Goal: Task Accomplishment & Management: Use online tool/utility

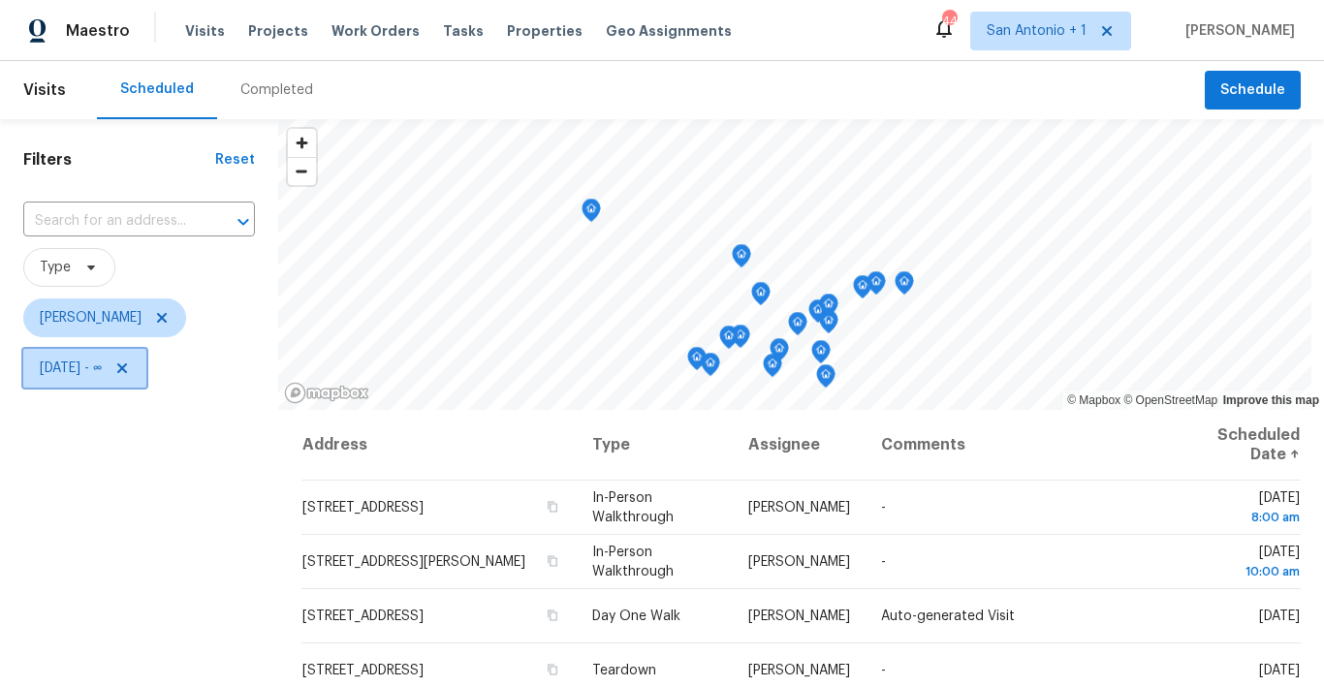
click at [127, 370] on icon at bounding box center [122, 368] width 10 height 10
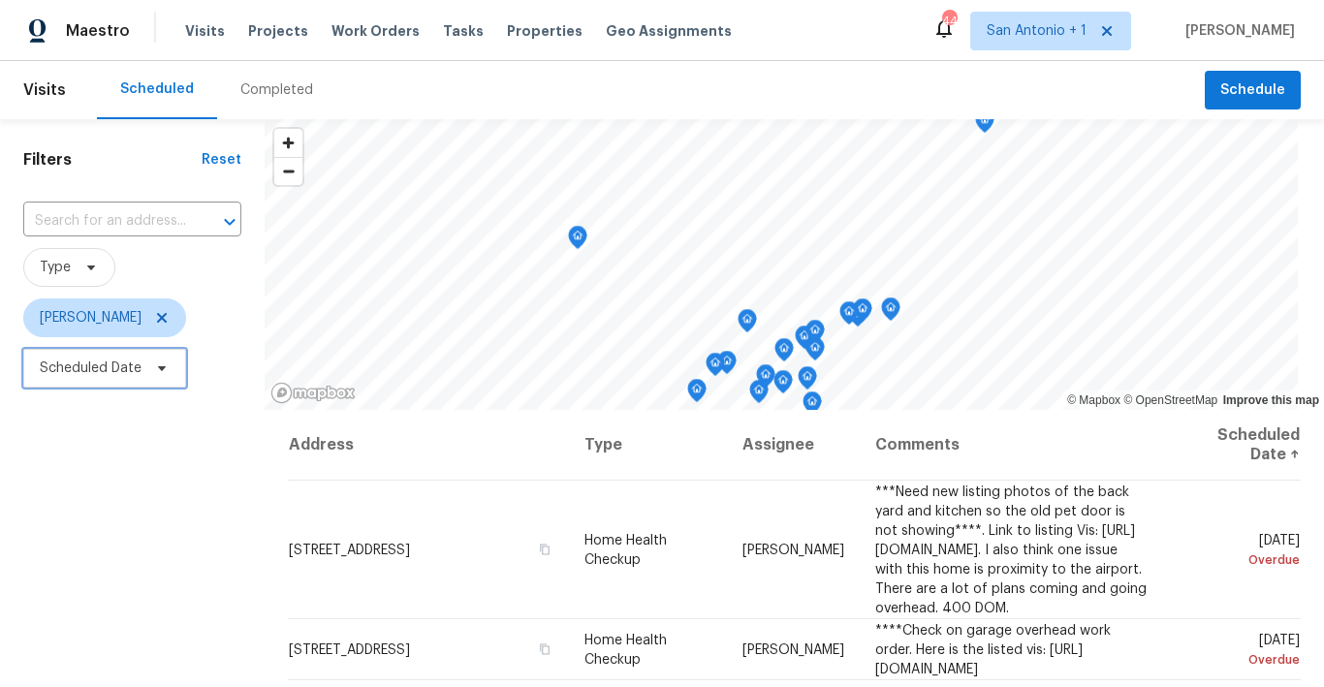
click at [159, 372] on icon at bounding box center [162, 368] width 16 height 16
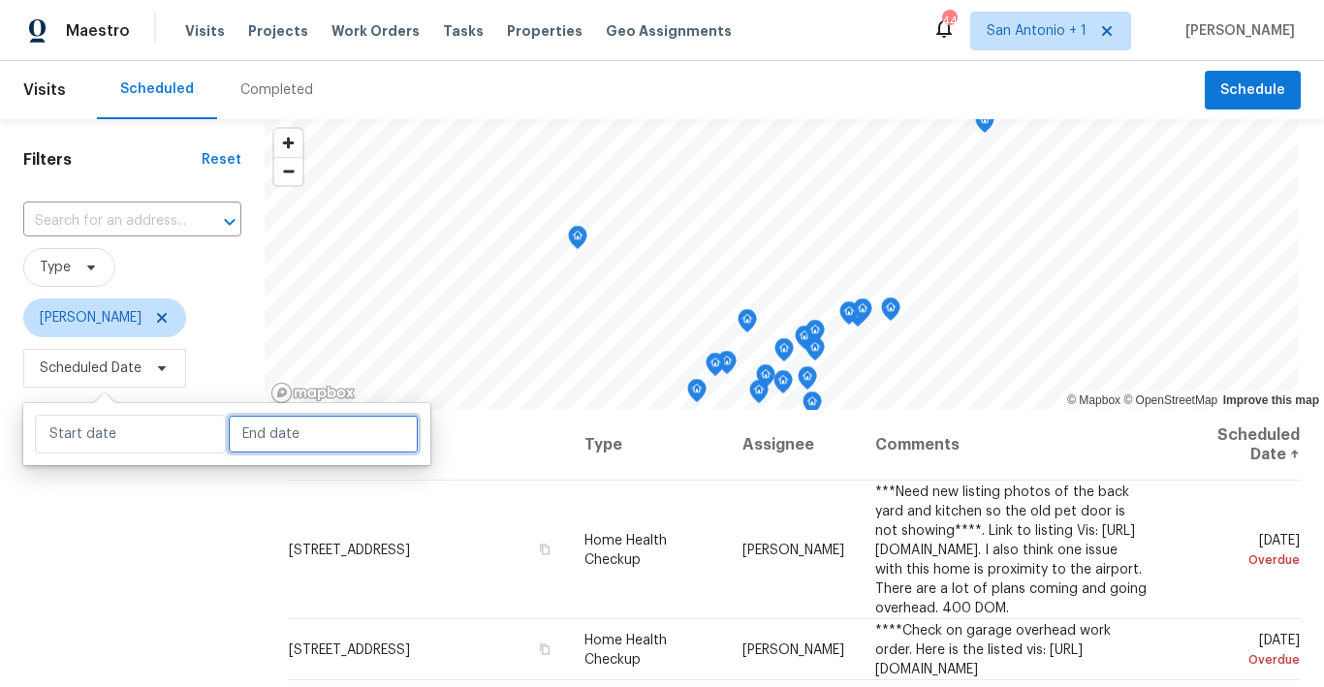
click at [258, 429] on input "text" at bounding box center [323, 434] width 191 height 39
select select "7"
select select "2025"
select select "8"
select select "2025"
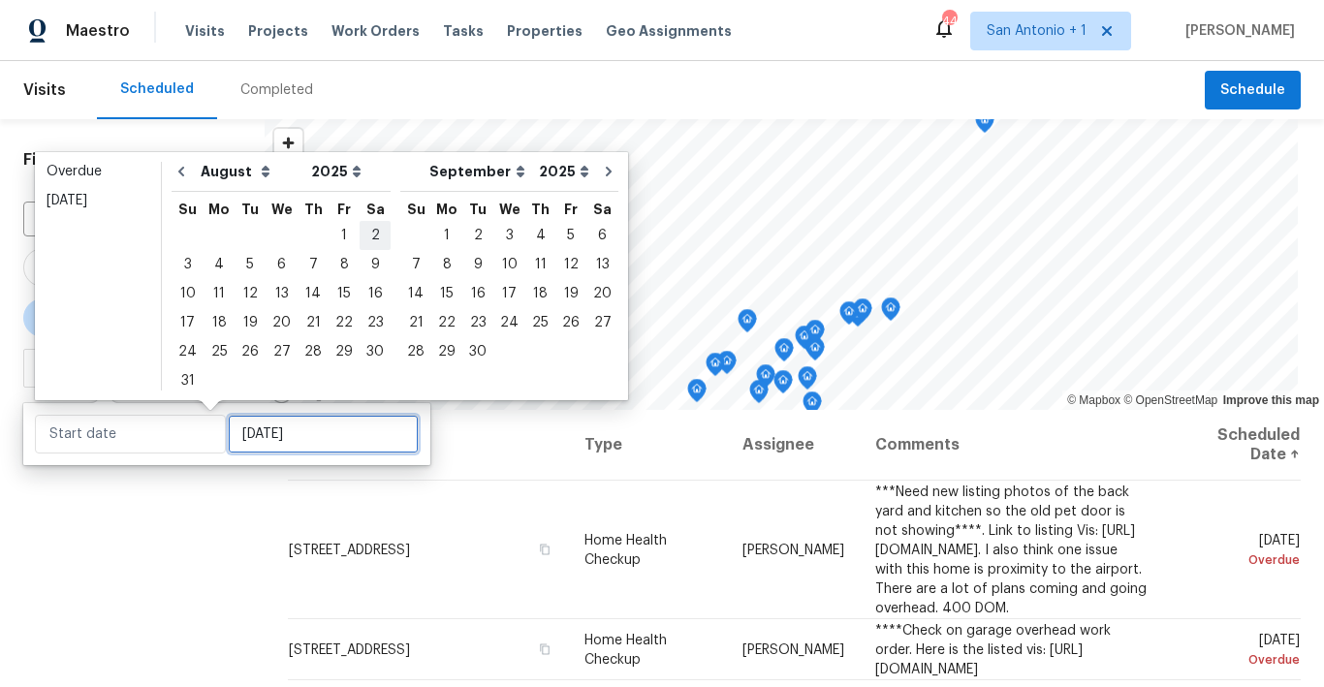
type input "[DATE]"
click at [334, 295] on div "15" at bounding box center [343, 293] width 31 height 27
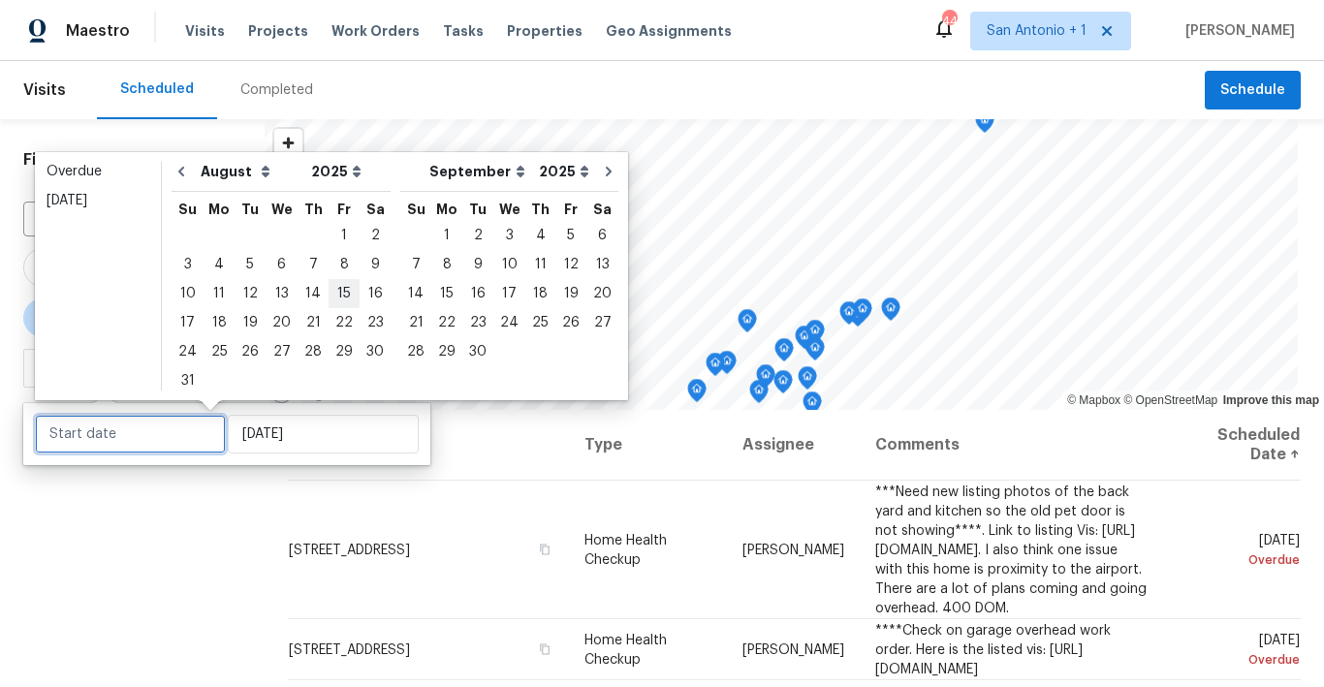
type input "[DATE]"
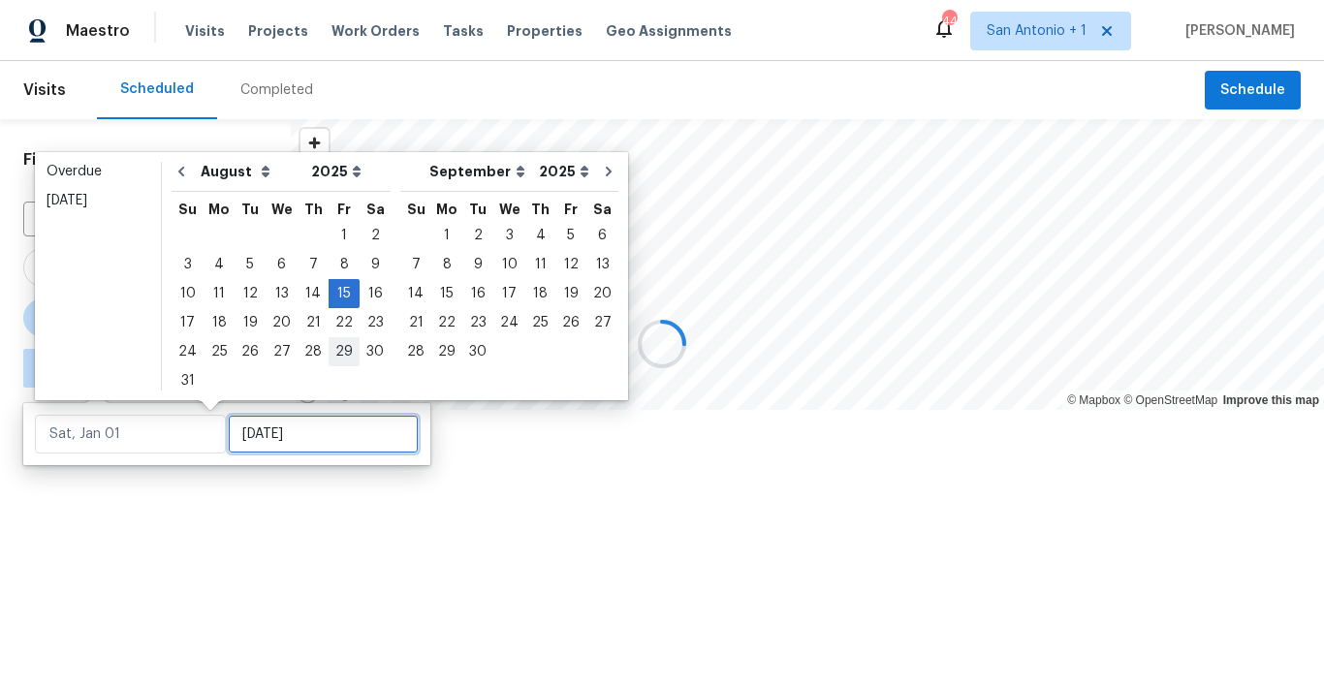
type input "[DATE]"
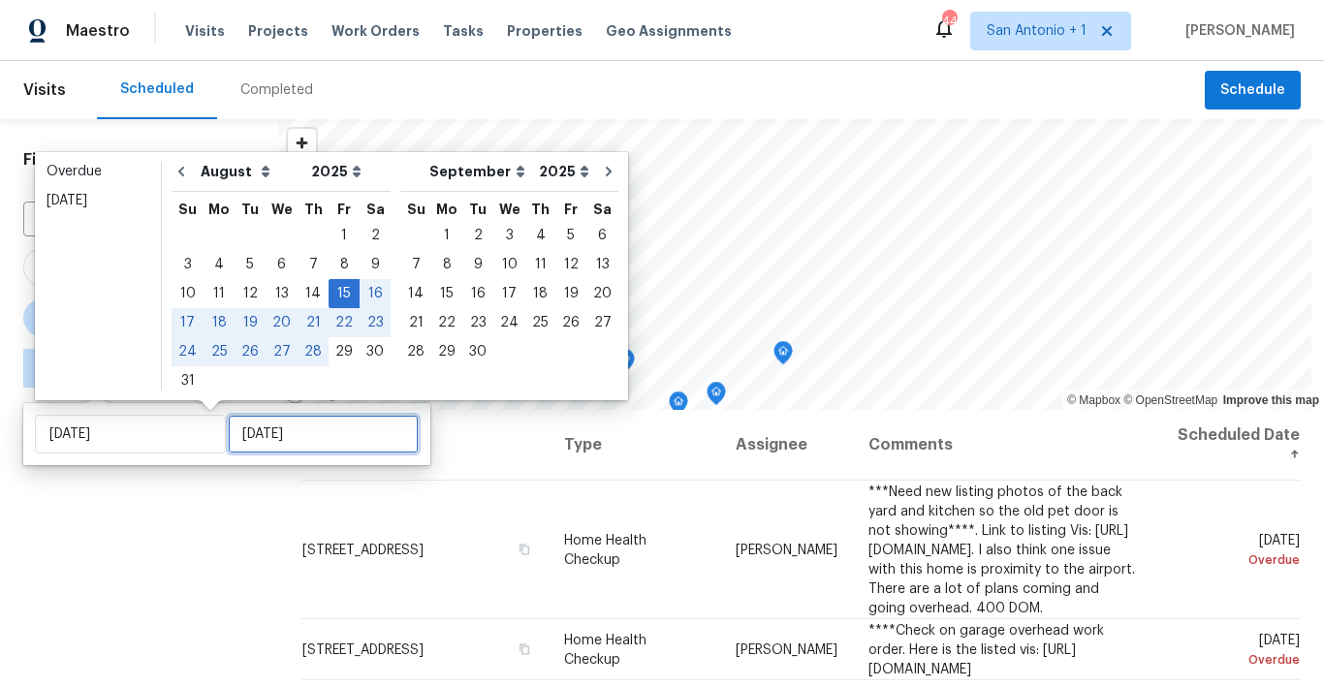
type input "[DATE]"
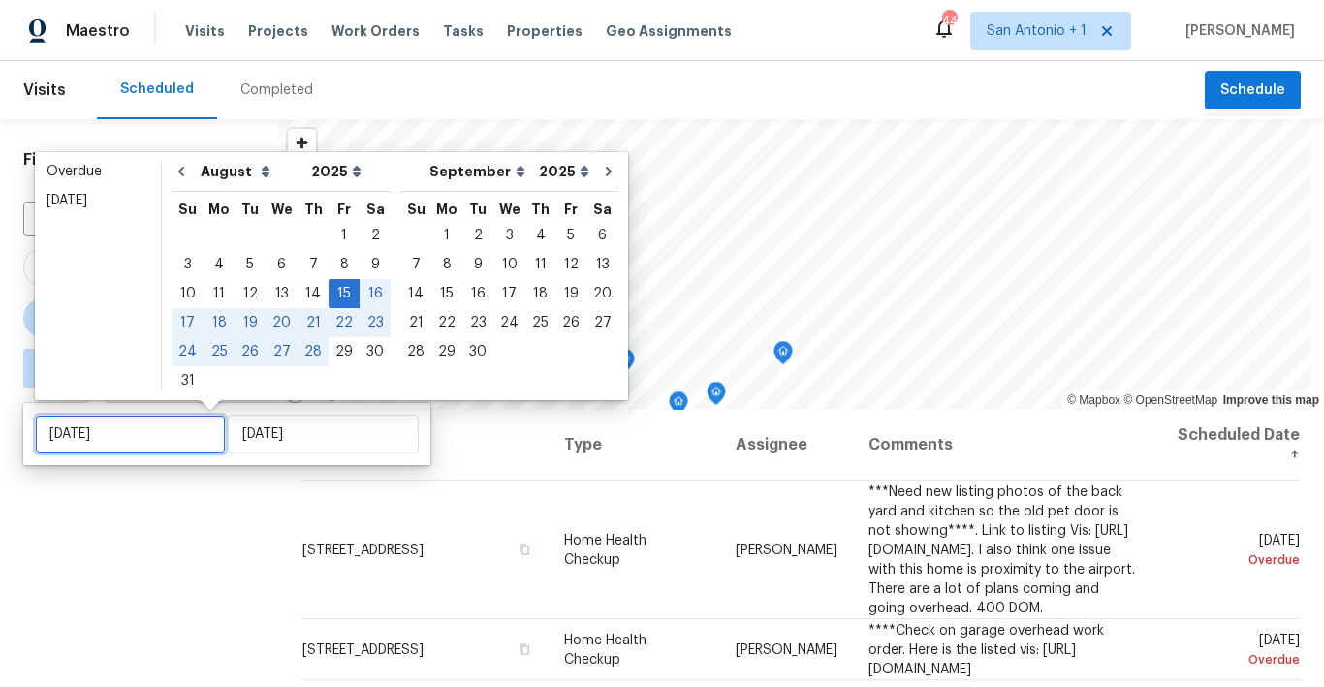
type input "[DATE]"
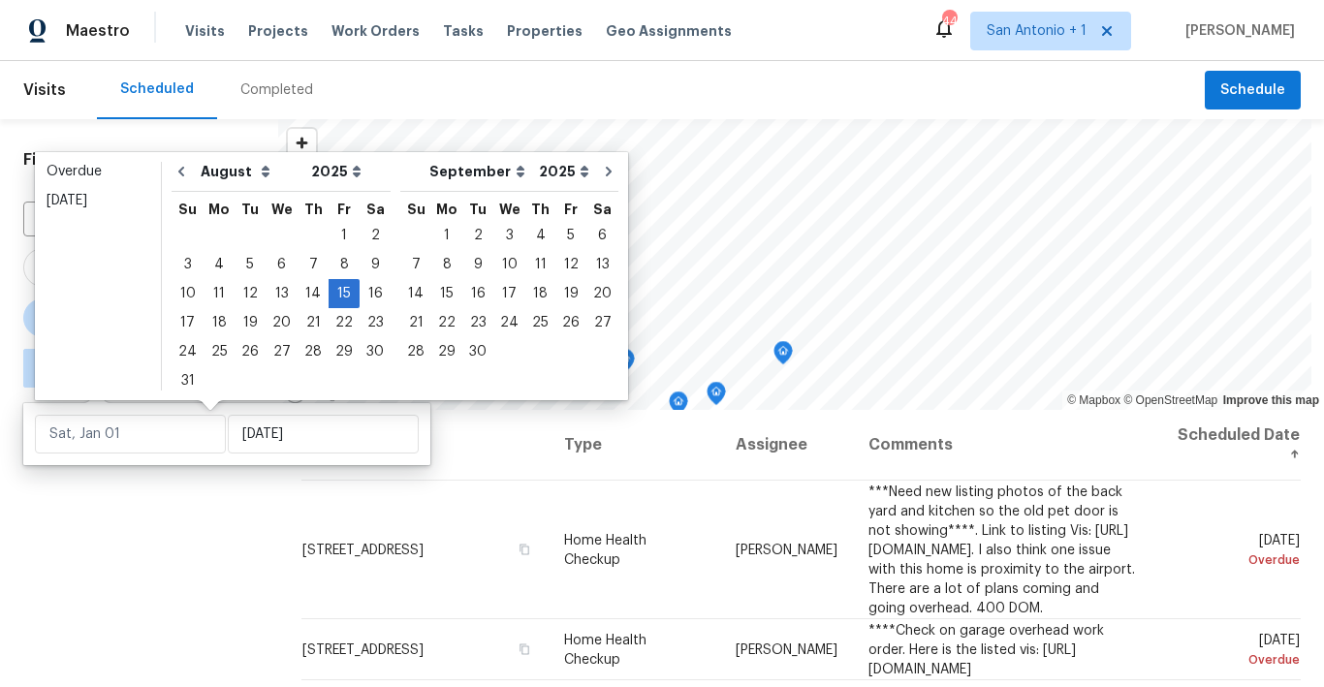
click at [219, 494] on div "Filters Reset ​ Type [PERSON_NAME] ∞ - [DATE]" at bounding box center [139, 539] width 278 height 840
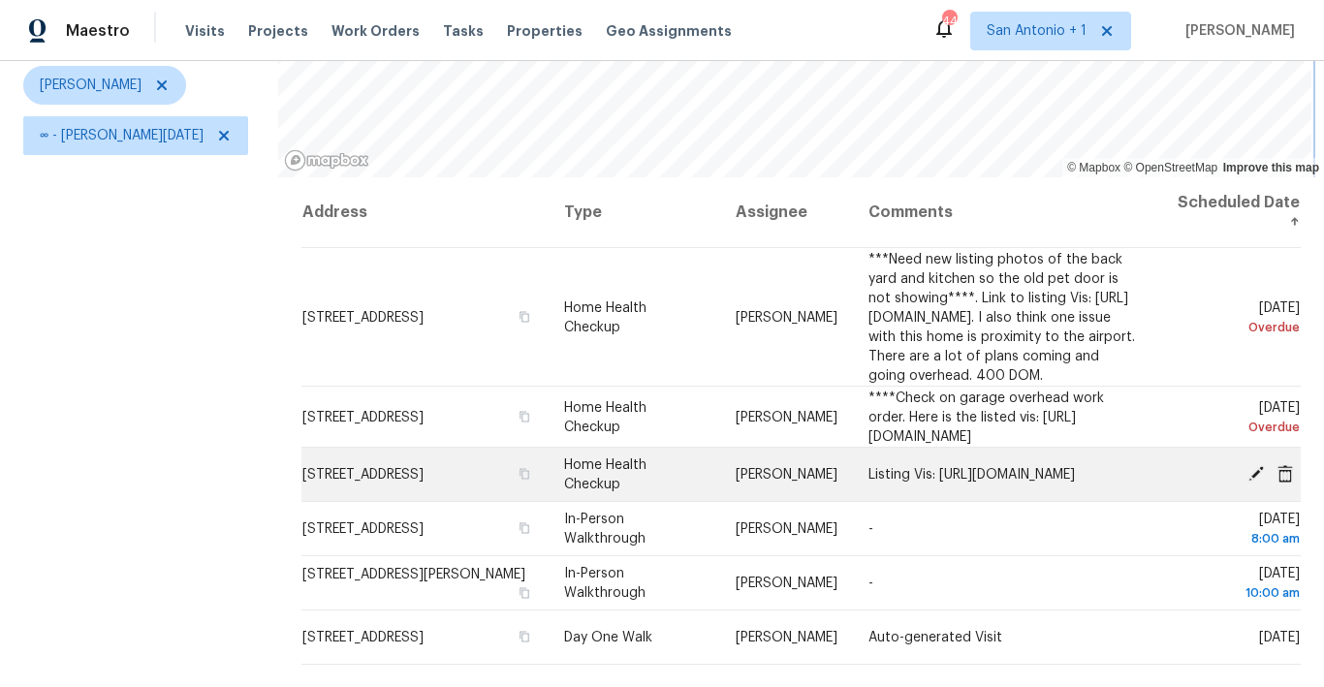
scroll to position [272, 0]
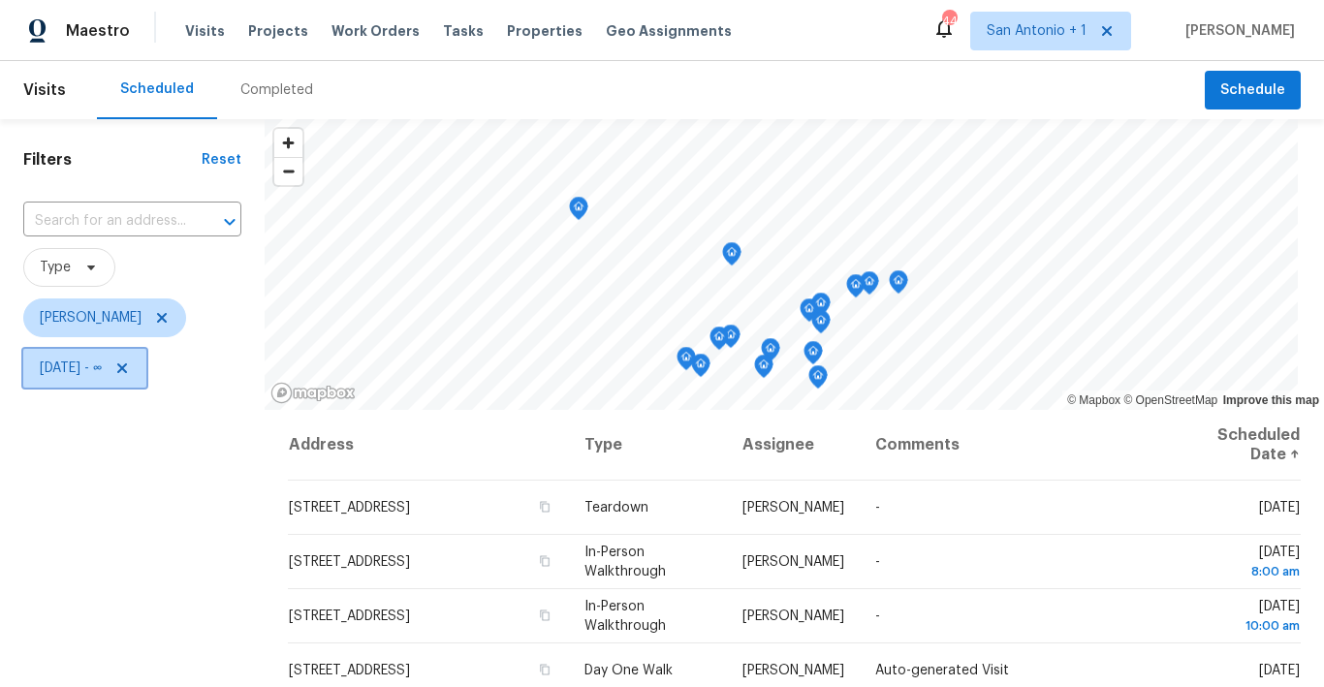
click at [127, 368] on icon at bounding box center [122, 368] width 10 height 10
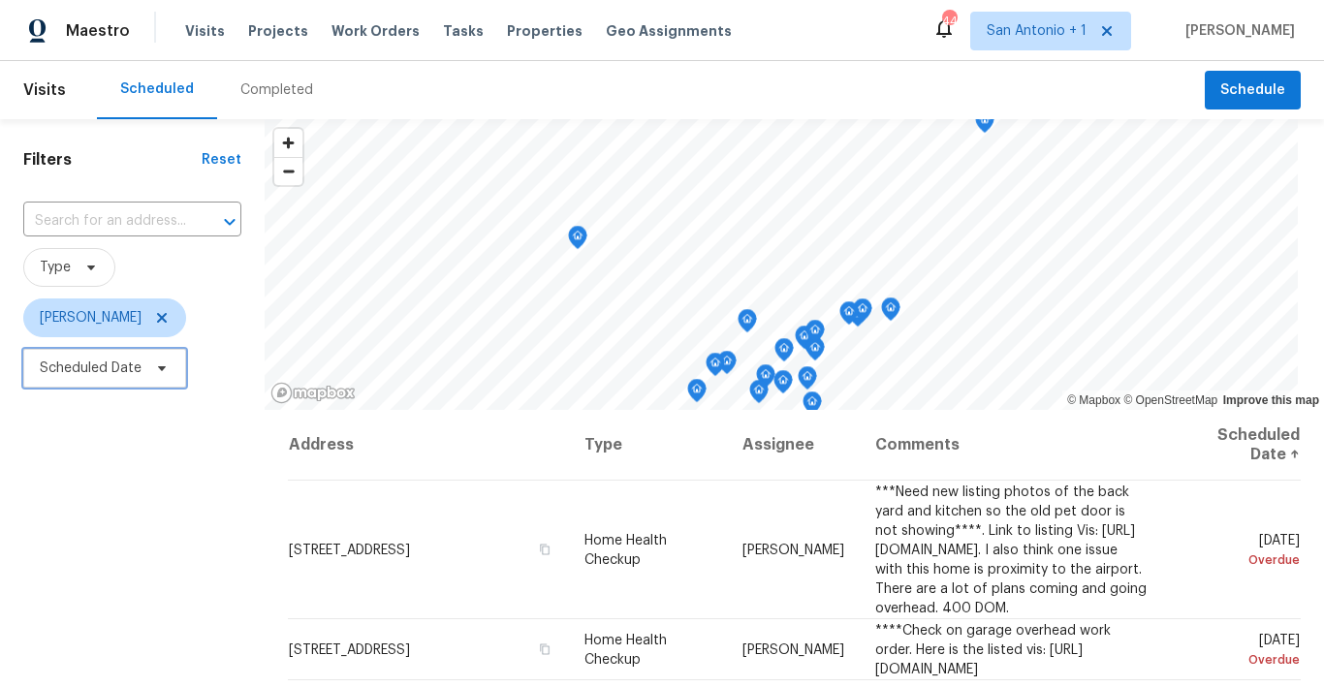
click at [155, 364] on icon at bounding box center [162, 368] width 16 height 16
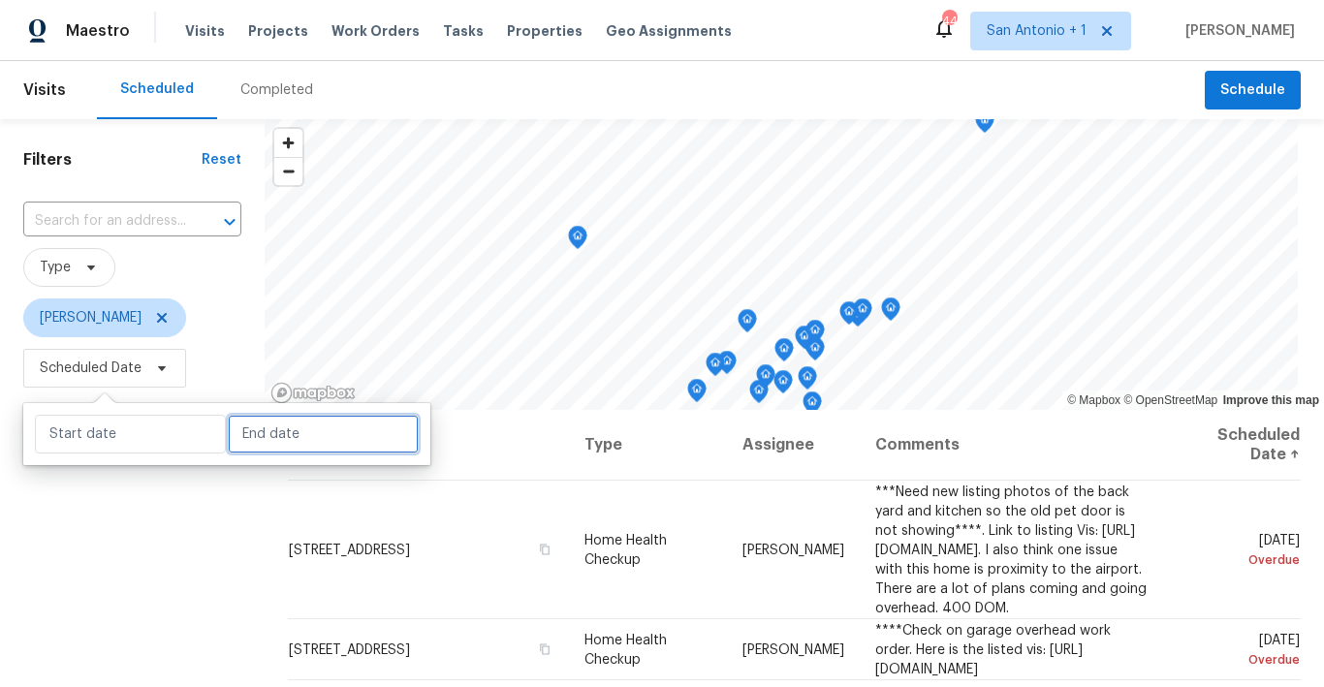
click at [257, 427] on input "text" at bounding box center [323, 434] width 191 height 39
select select "7"
select select "2025"
select select "8"
select select "2025"
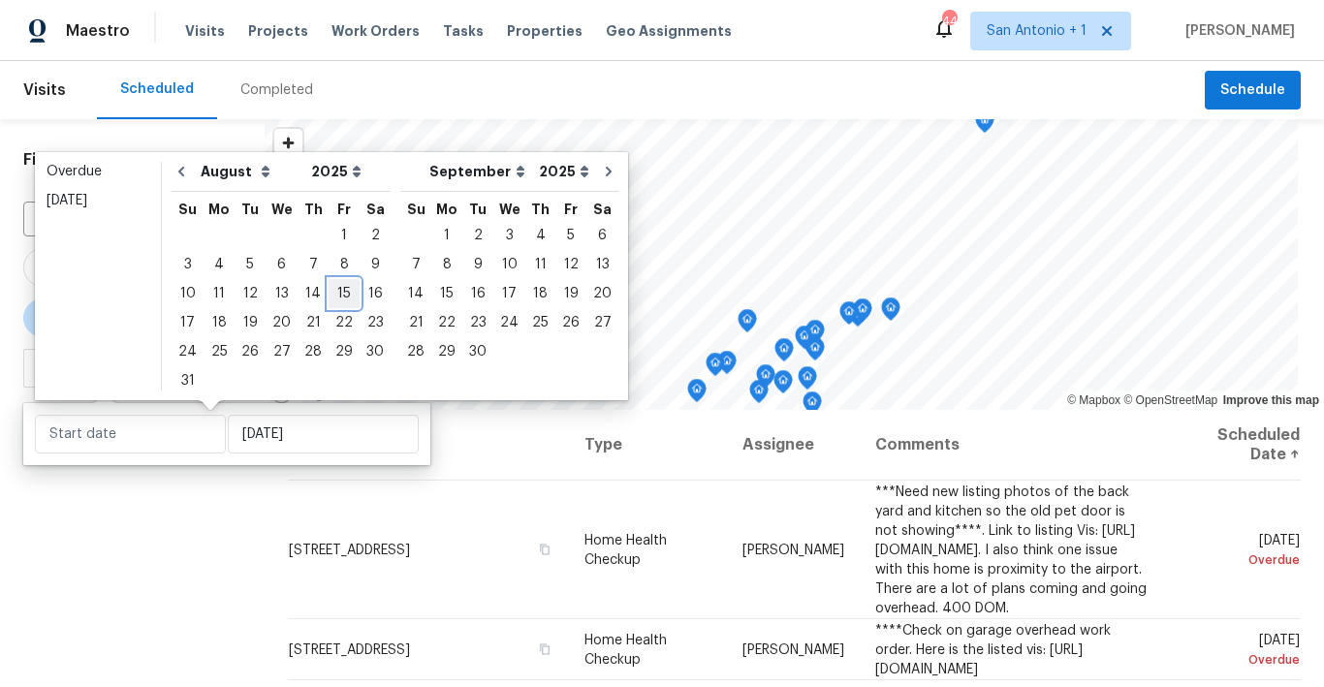
click at [329, 293] on div "15" at bounding box center [343, 293] width 31 height 27
type input "[DATE]"
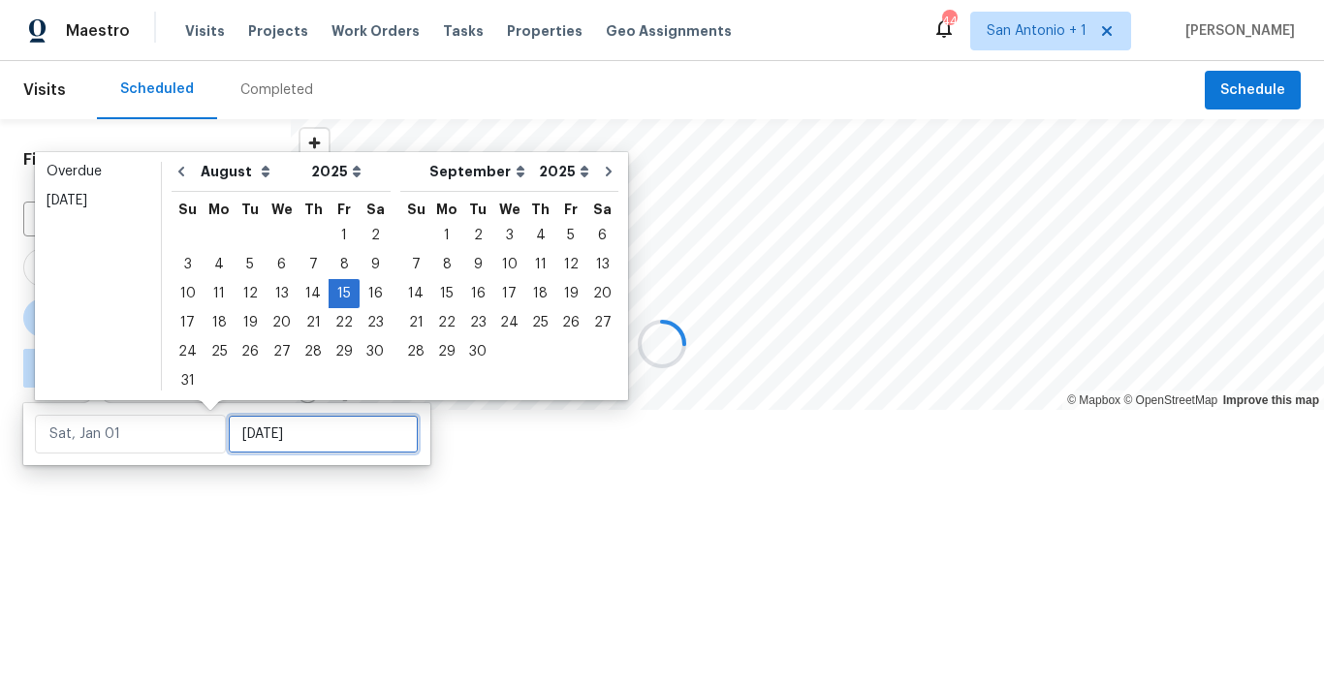
type input "[DATE]"
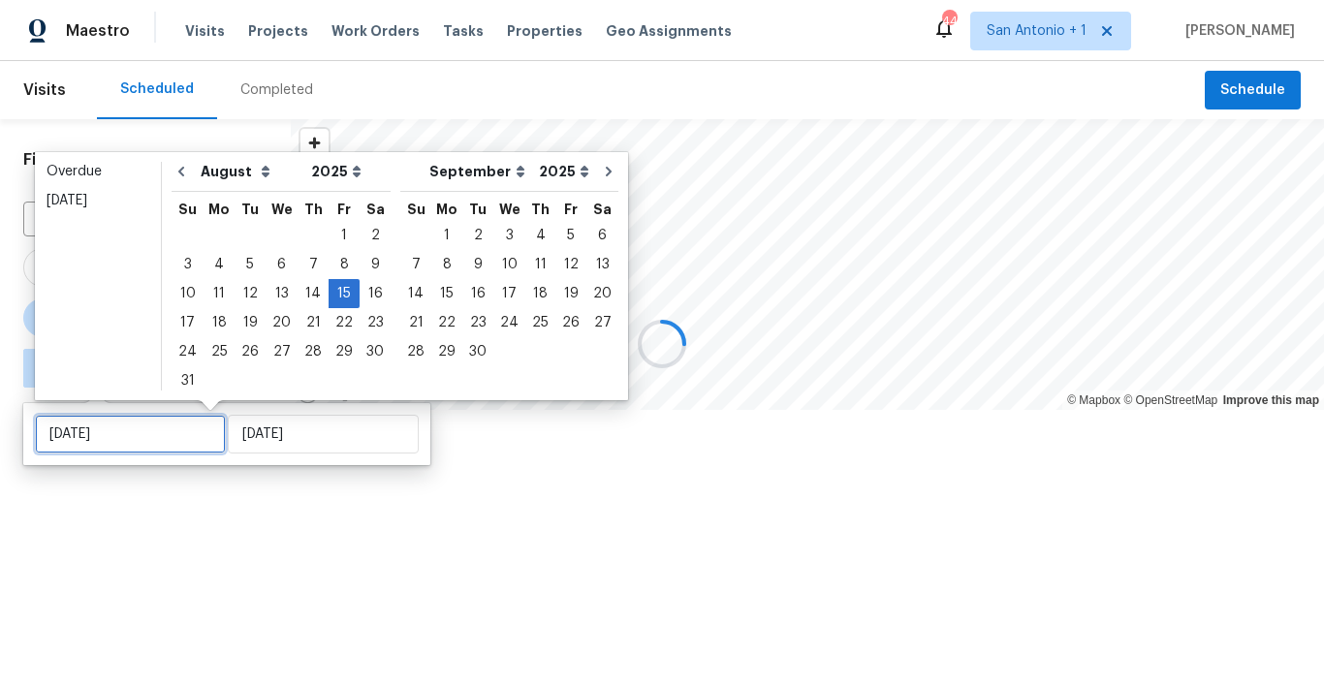
type input "[DATE]"
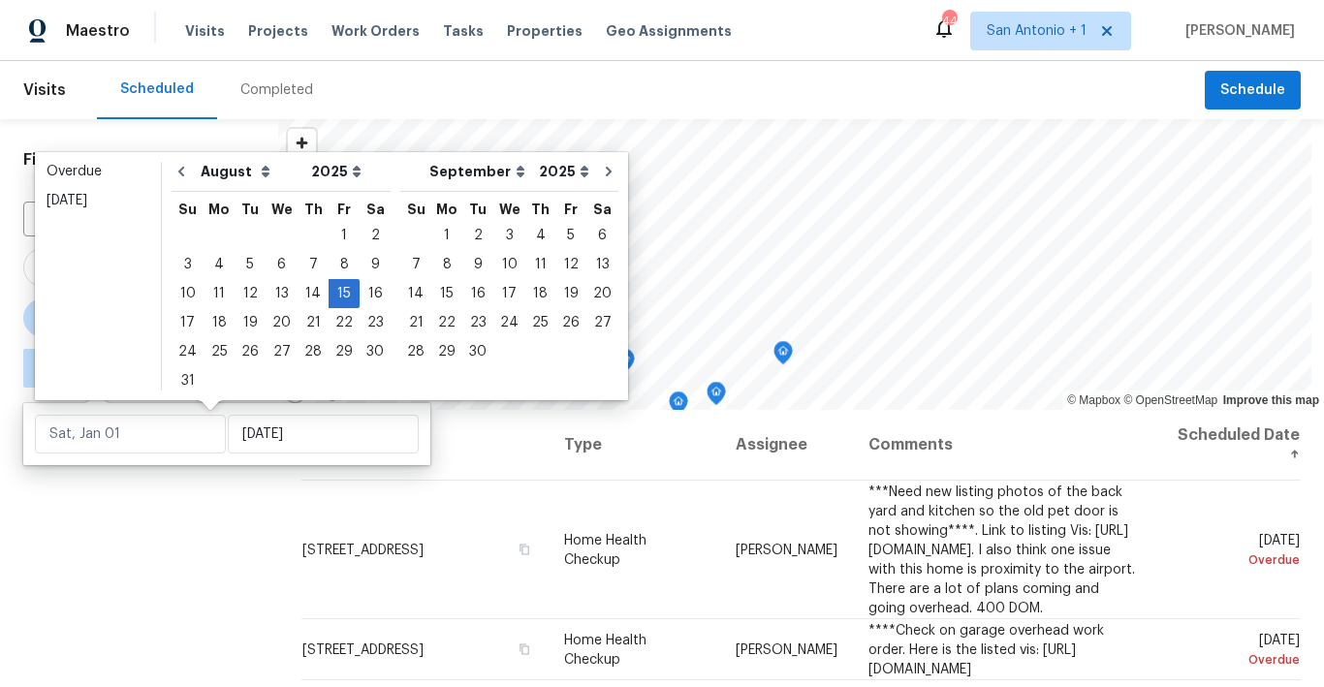
click at [226, 496] on div "Filters Reset ​ Type [PERSON_NAME] ∞ - [DATE]" at bounding box center [139, 539] width 278 height 840
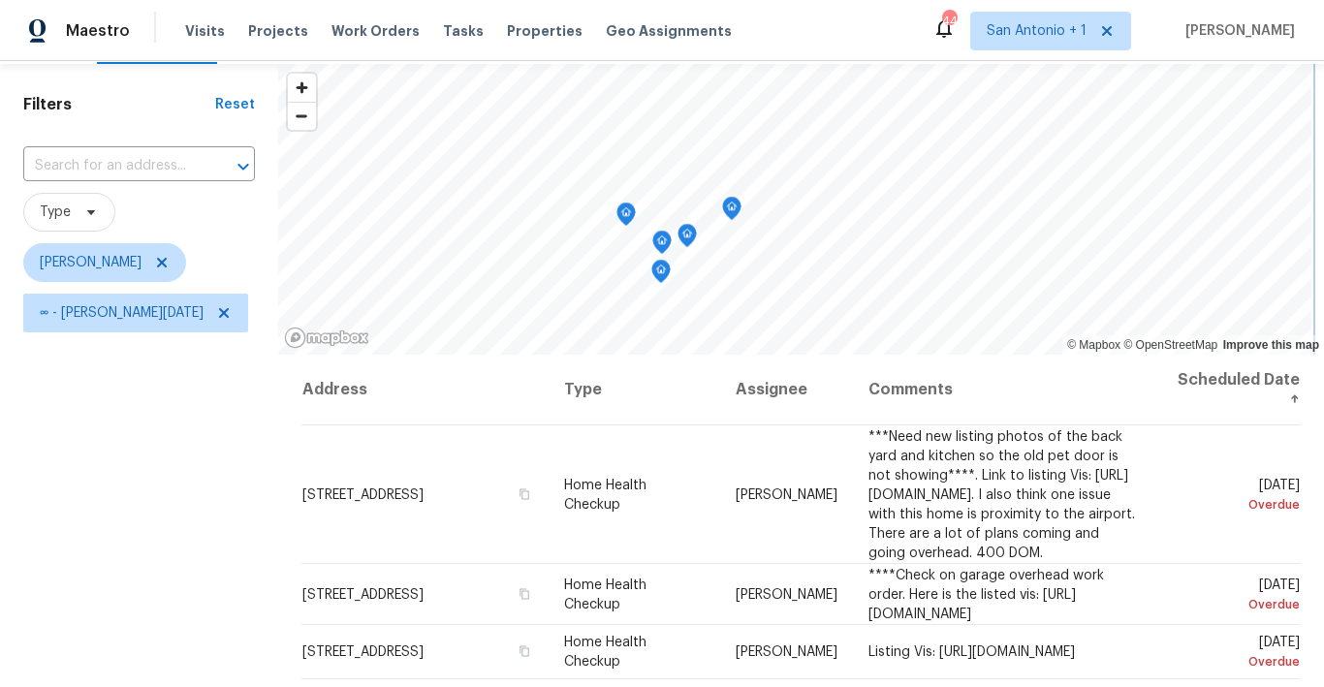
scroll to position [57, 0]
click at [623, 213] on icon "Map marker" at bounding box center [626, 211] width 6 height 5
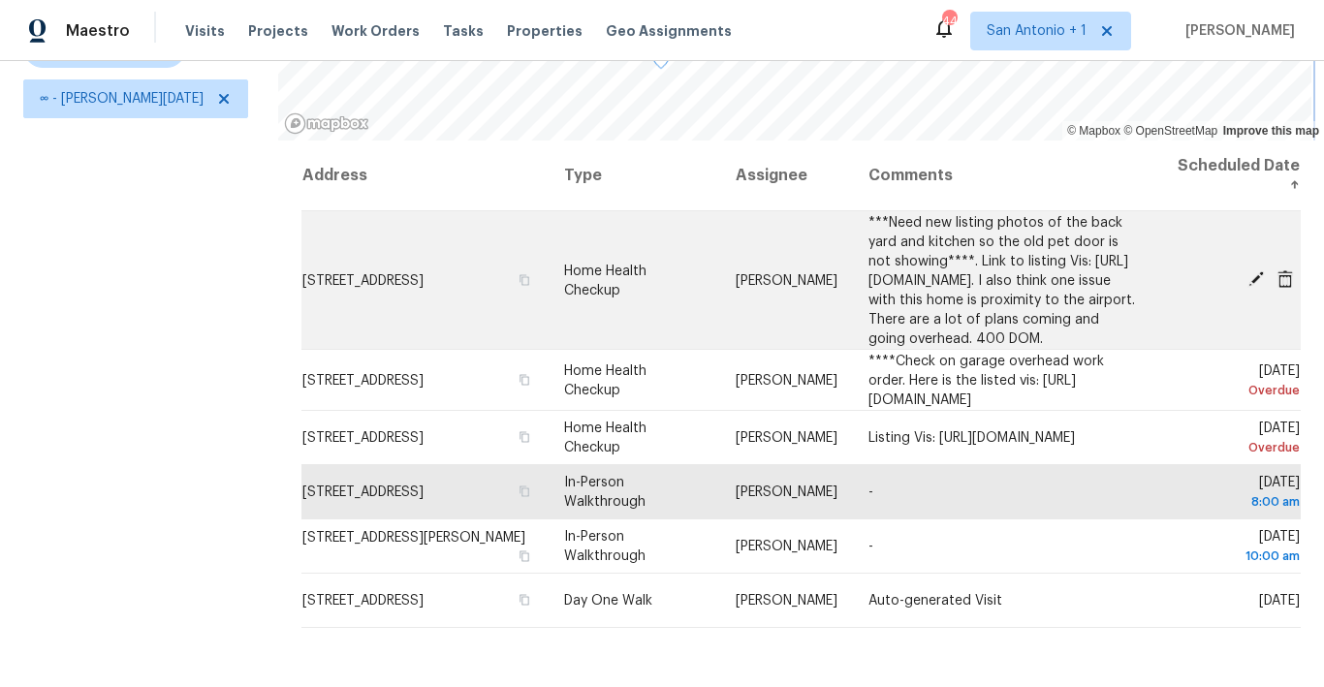
scroll to position [272, 0]
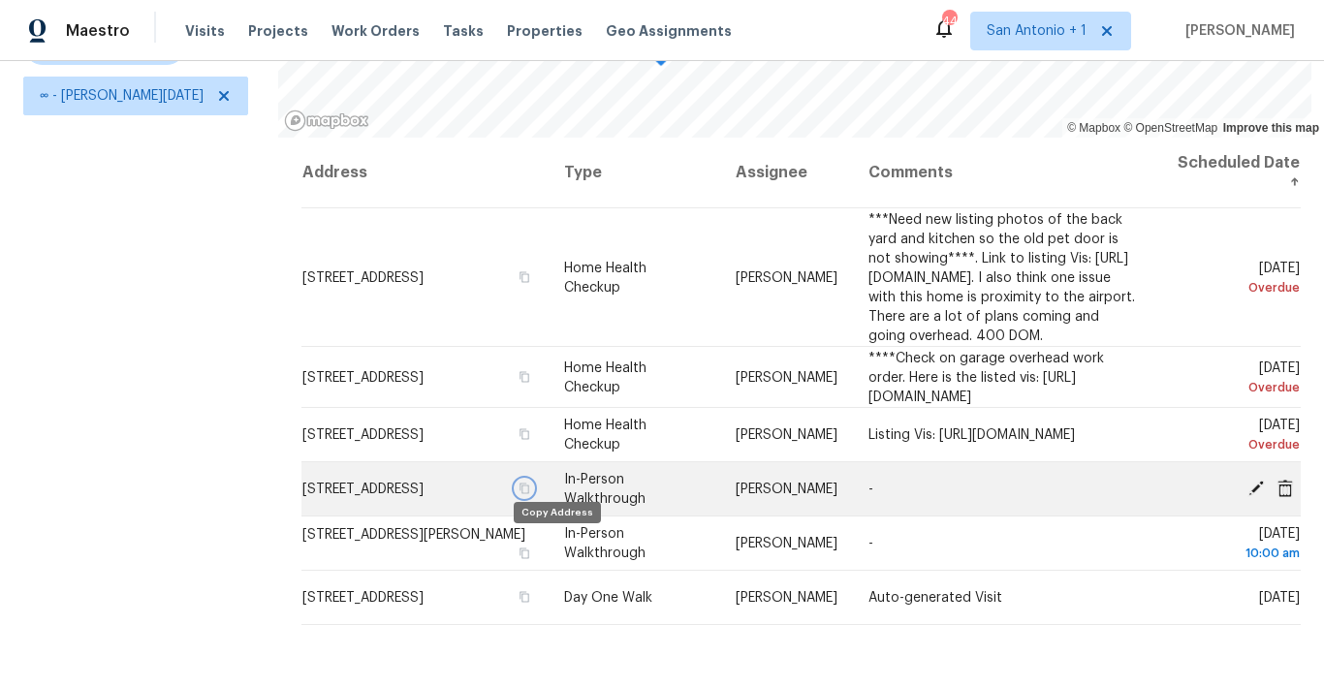
click at [530, 494] on icon "button" at bounding box center [524, 489] width 12 height 12
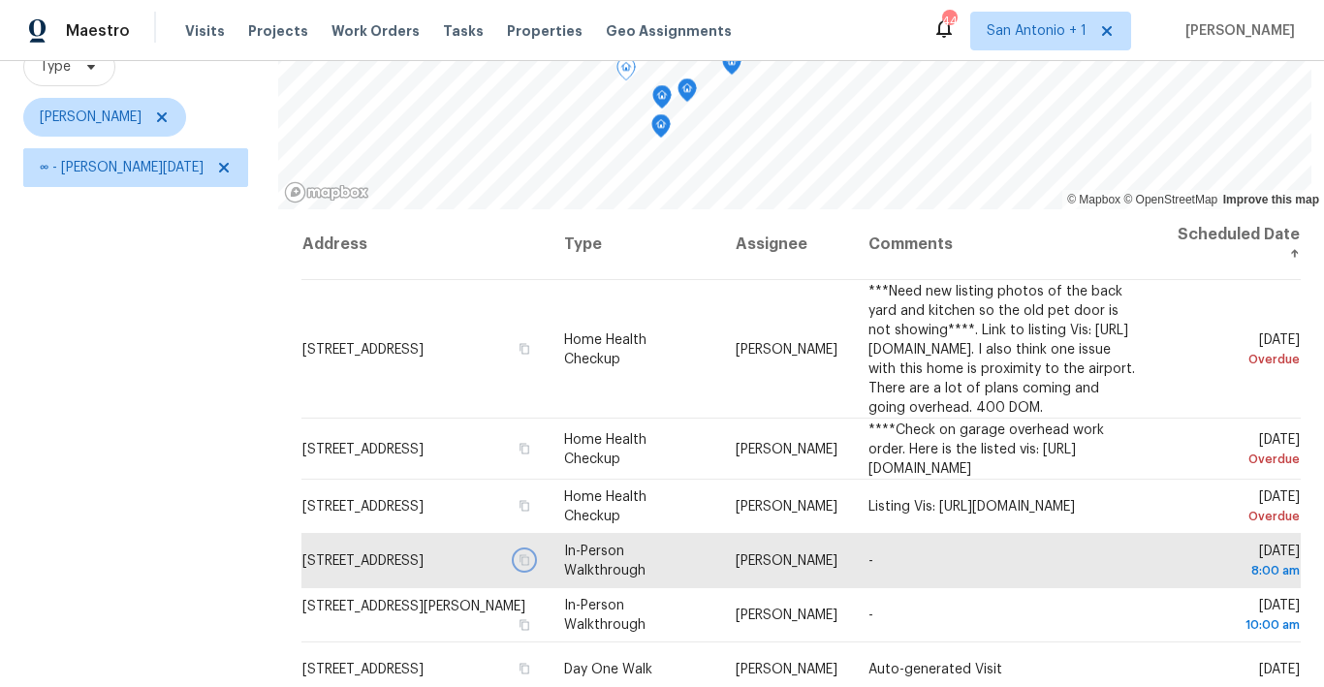
scroll to position [198, 0]
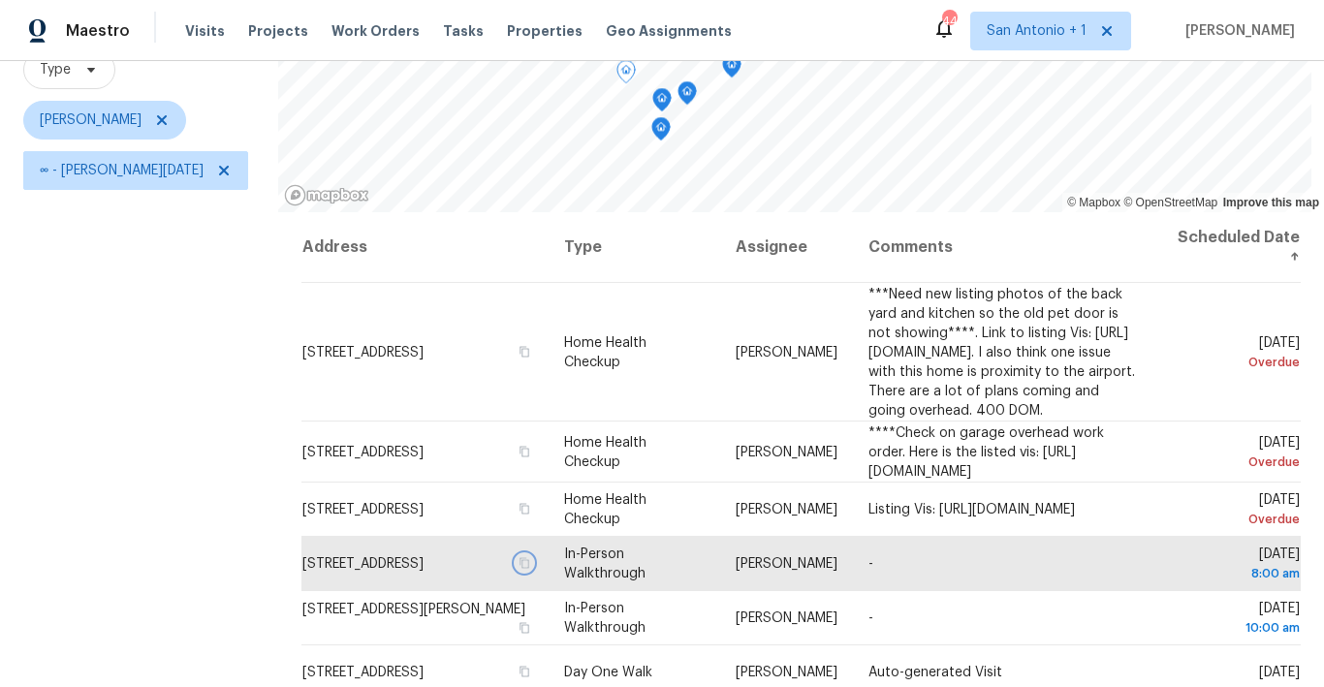
click at [652, 129] on icon "Map marker" at bounding box center [660, 129] width 17 height 22
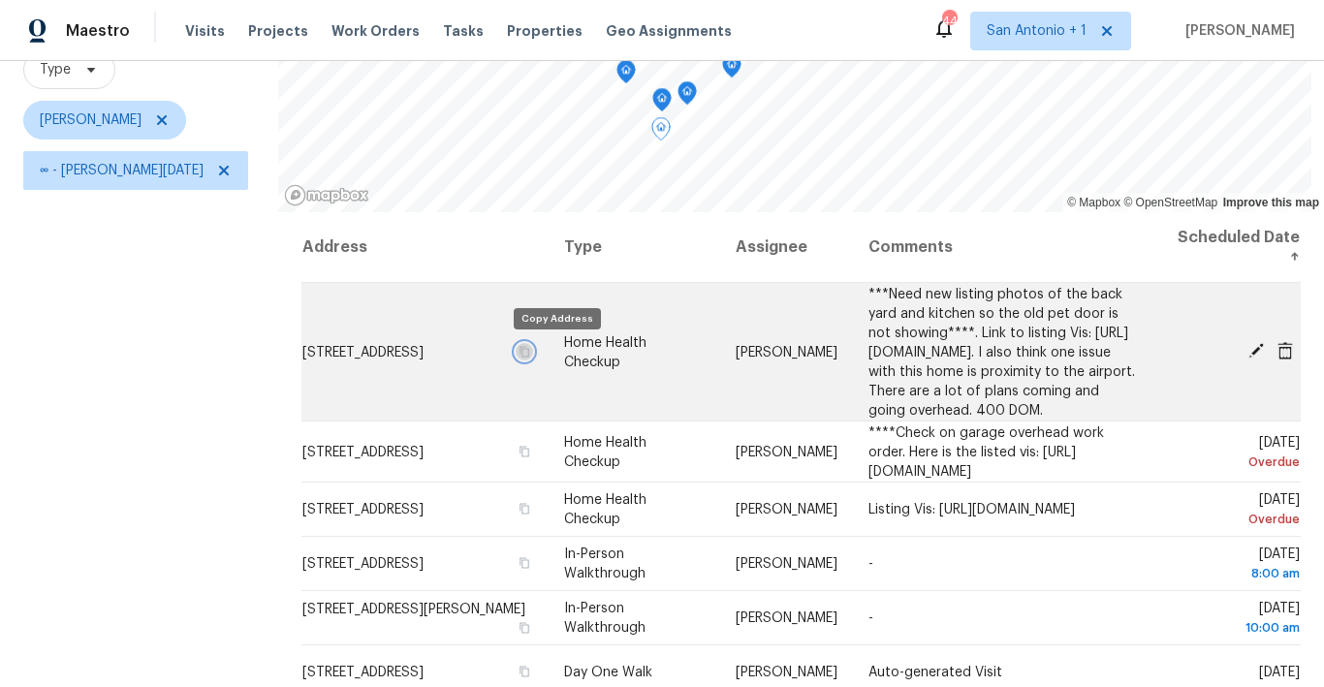
click at [530, 355] on icon "button" at bounding box center [524, 351] width 12 height 12
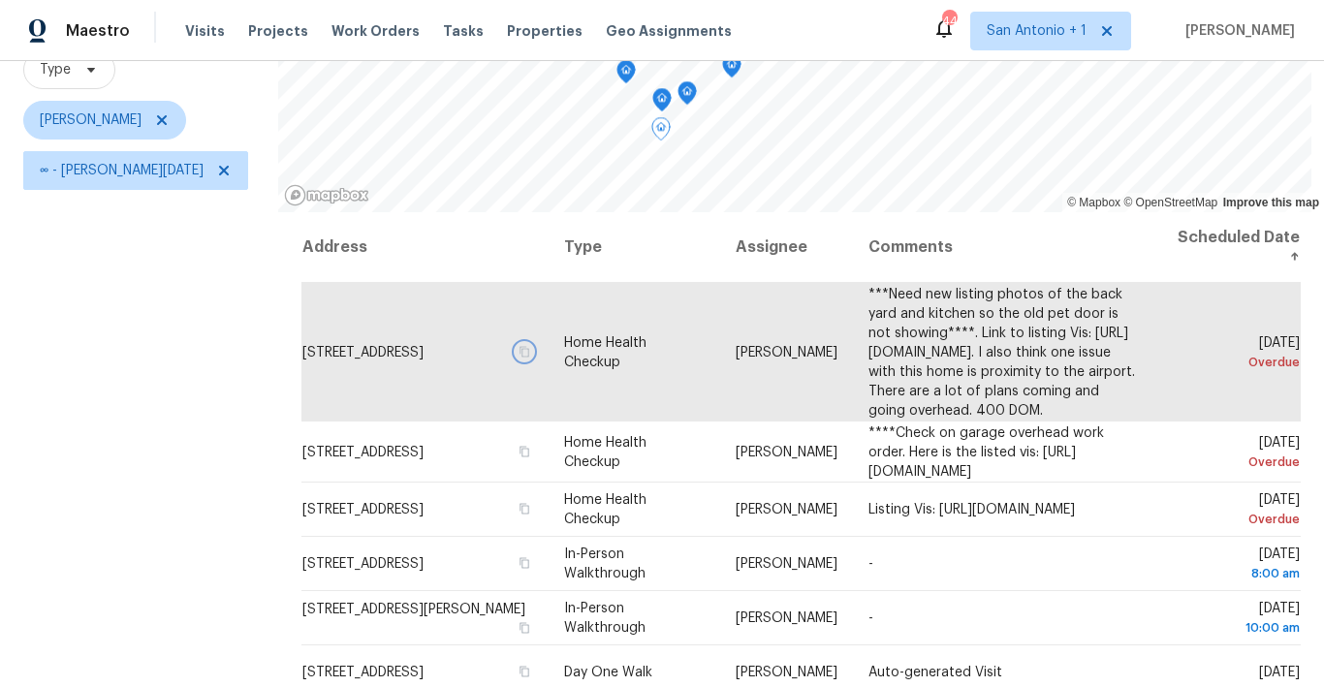
click at [653, 98] on icon "Map marker" at bounding box center [661, 100] width 17 height 22
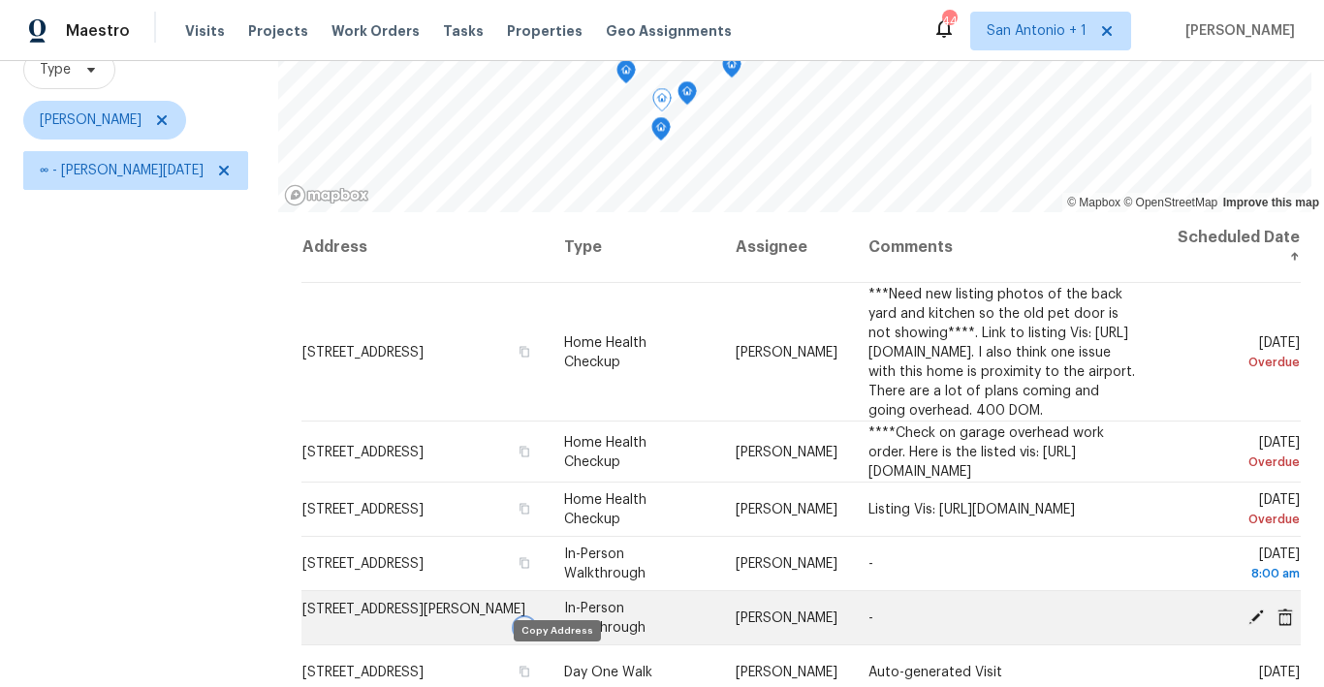
click at [529, 633] on icon "button" at bounding box center [524, 627] width 10 height 11
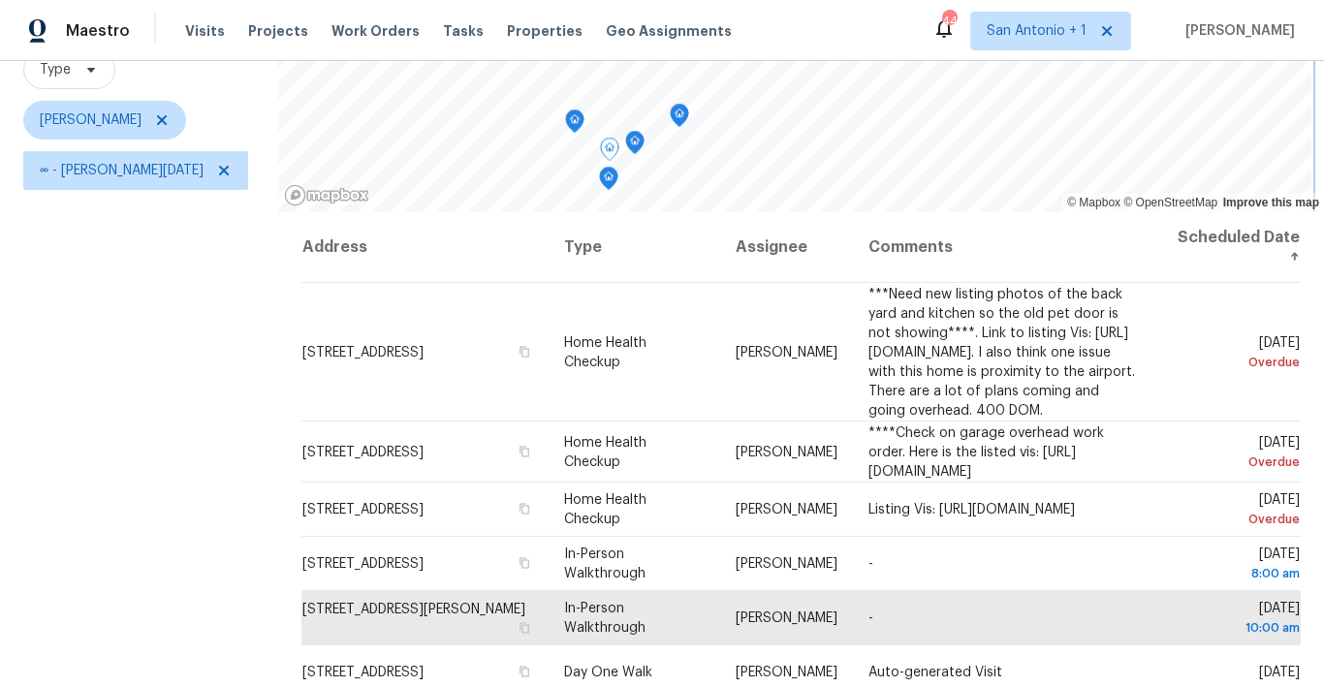
click at [626, 142] on icon "Map marker" at bounding box center [634, 143] width 17 height 22
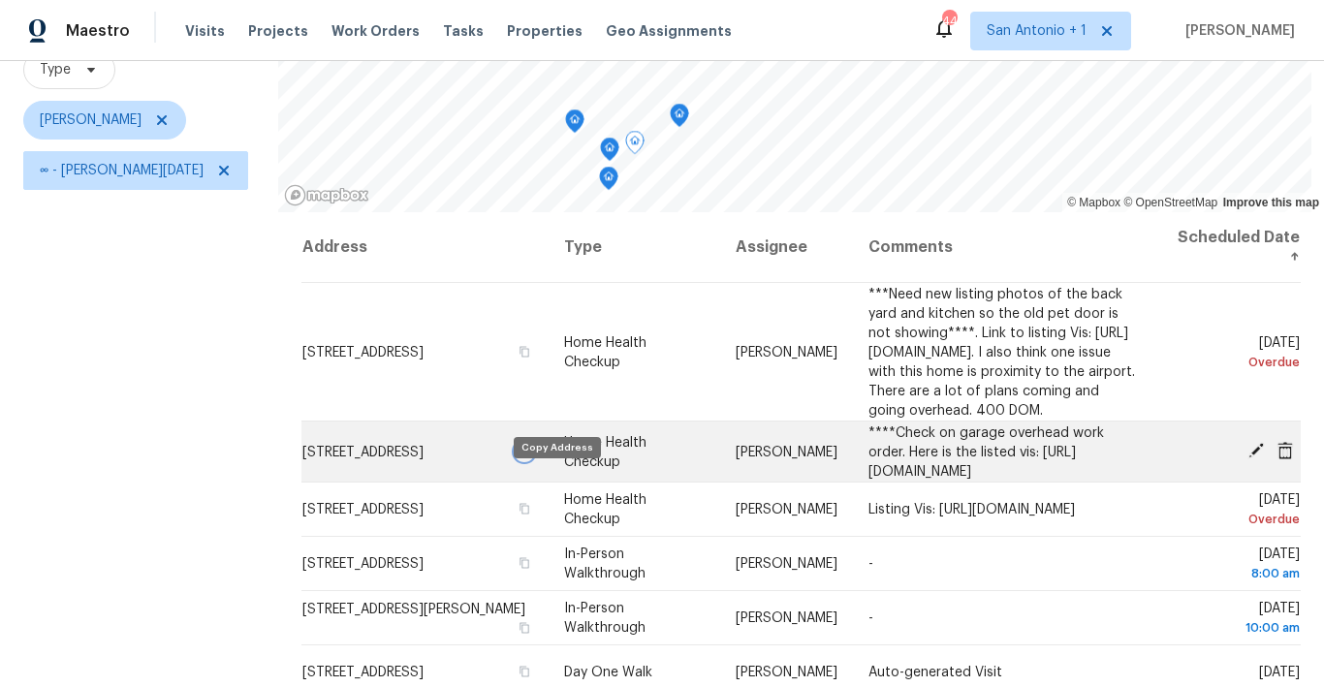
click at [530, 456] on icon "button" at bounding box center [524, 451] width 12 height 12
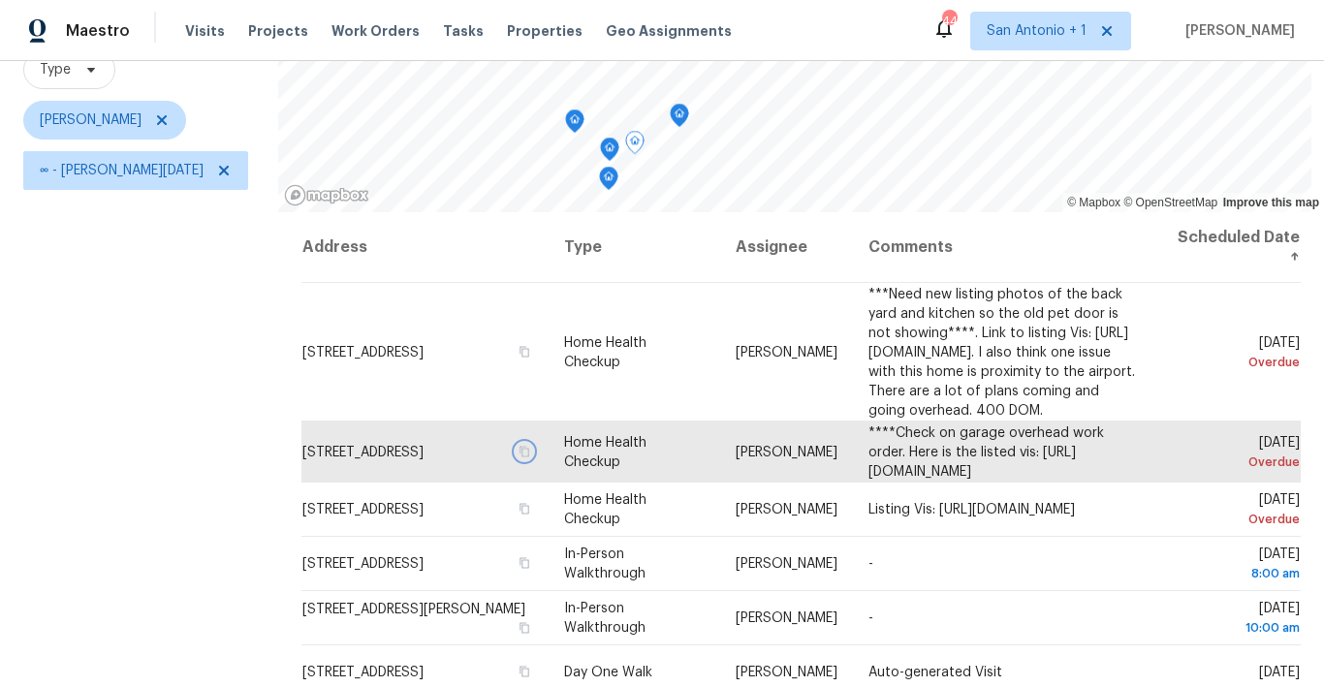
click at [671, 113] on icon "Map marker" at bounding box center [679, 116] width 17 height 22
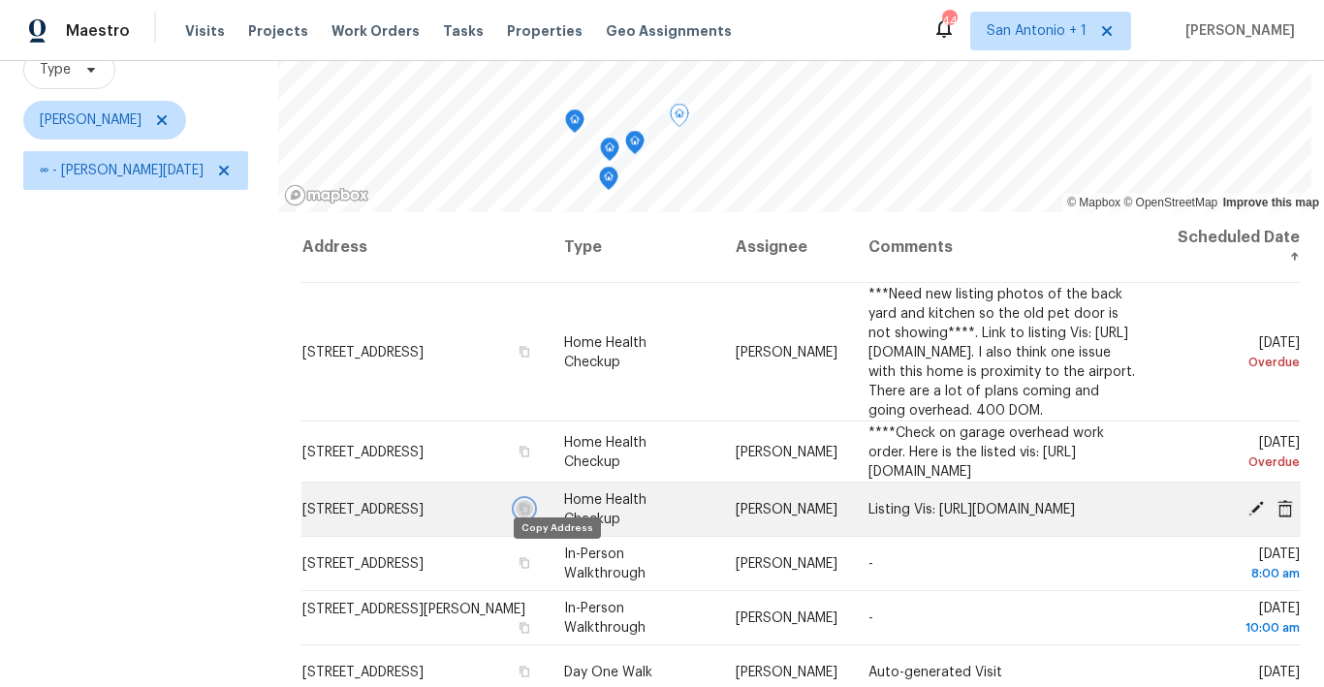
click at [529, 514] on icon "button" at bounding box center [524, 508] width 10 height 11
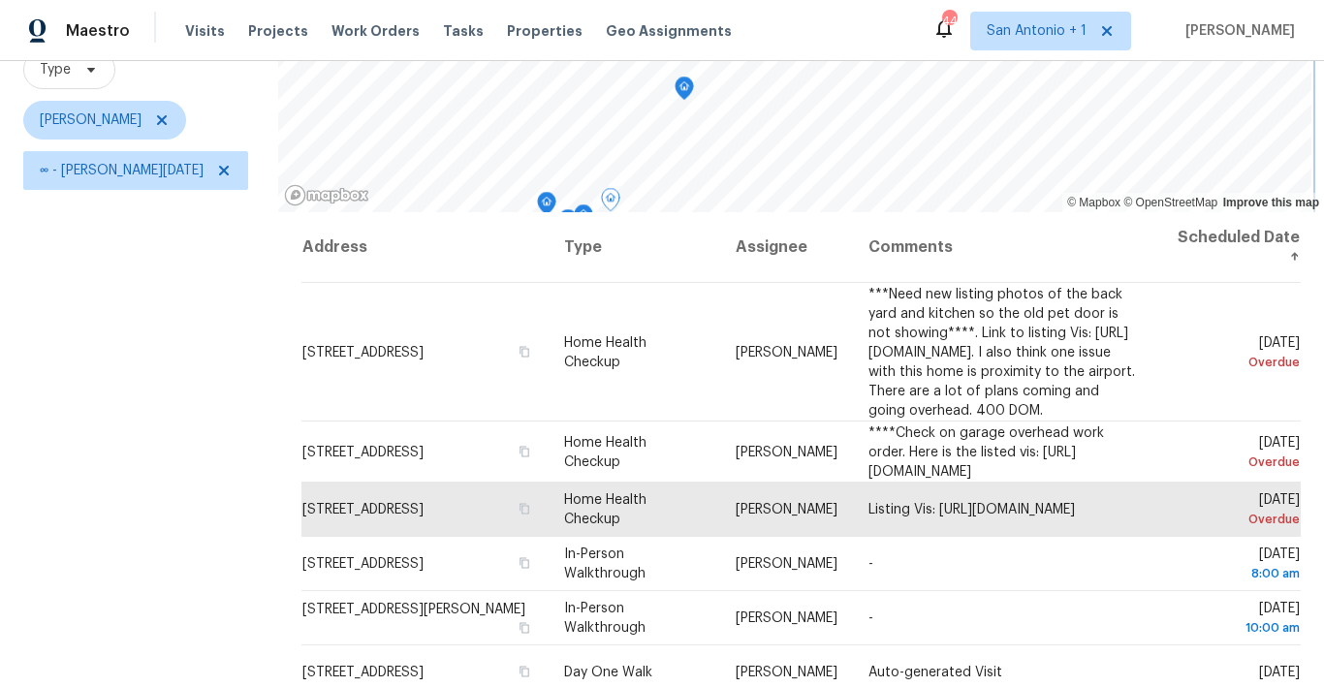
click at [675, 85] on icon "Map marker" at bounding box center [683, 89] width 17 height 22
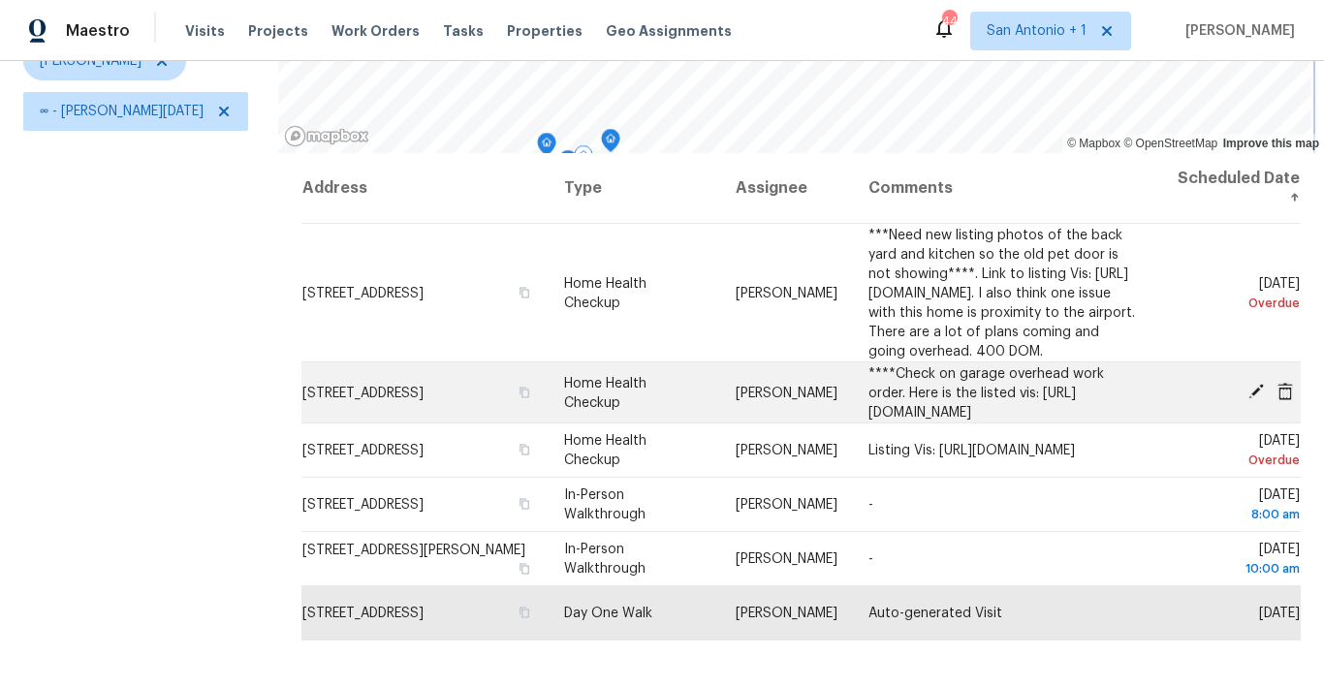
scroll to position [272, 0]
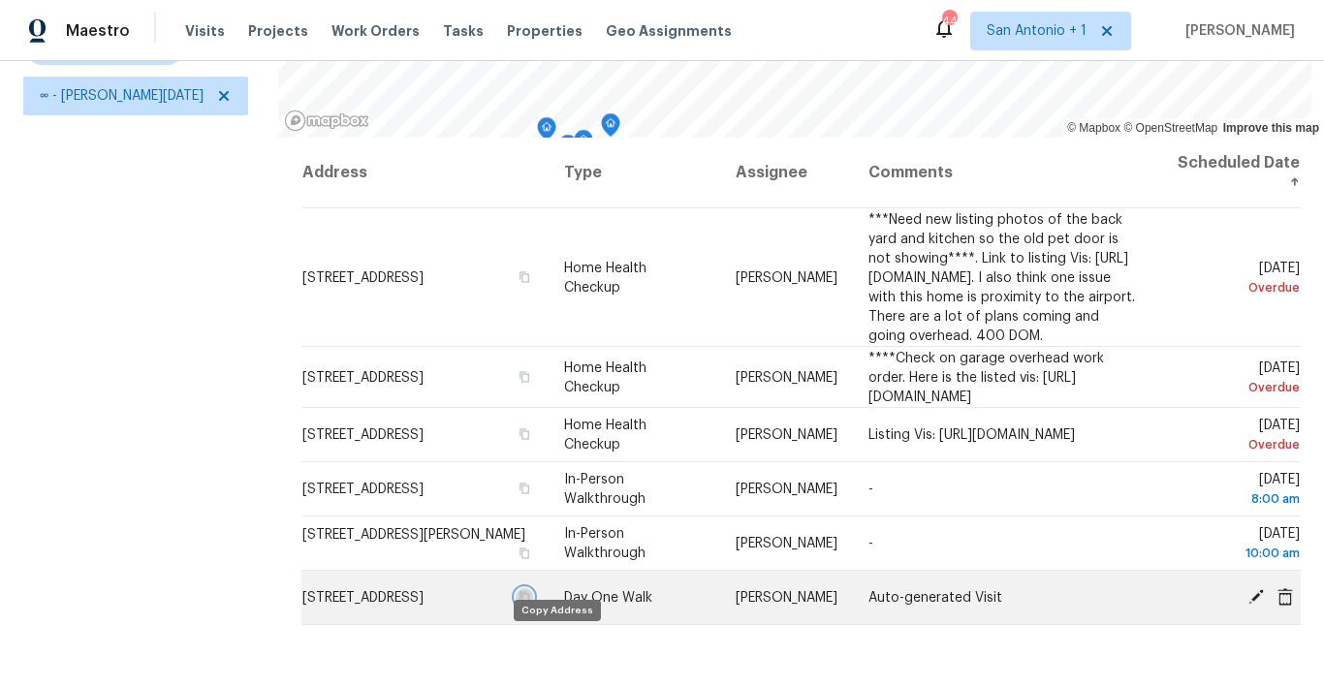
click at [530, 603] on icon "button" at bounding box center [524, 597] width 12 height 12
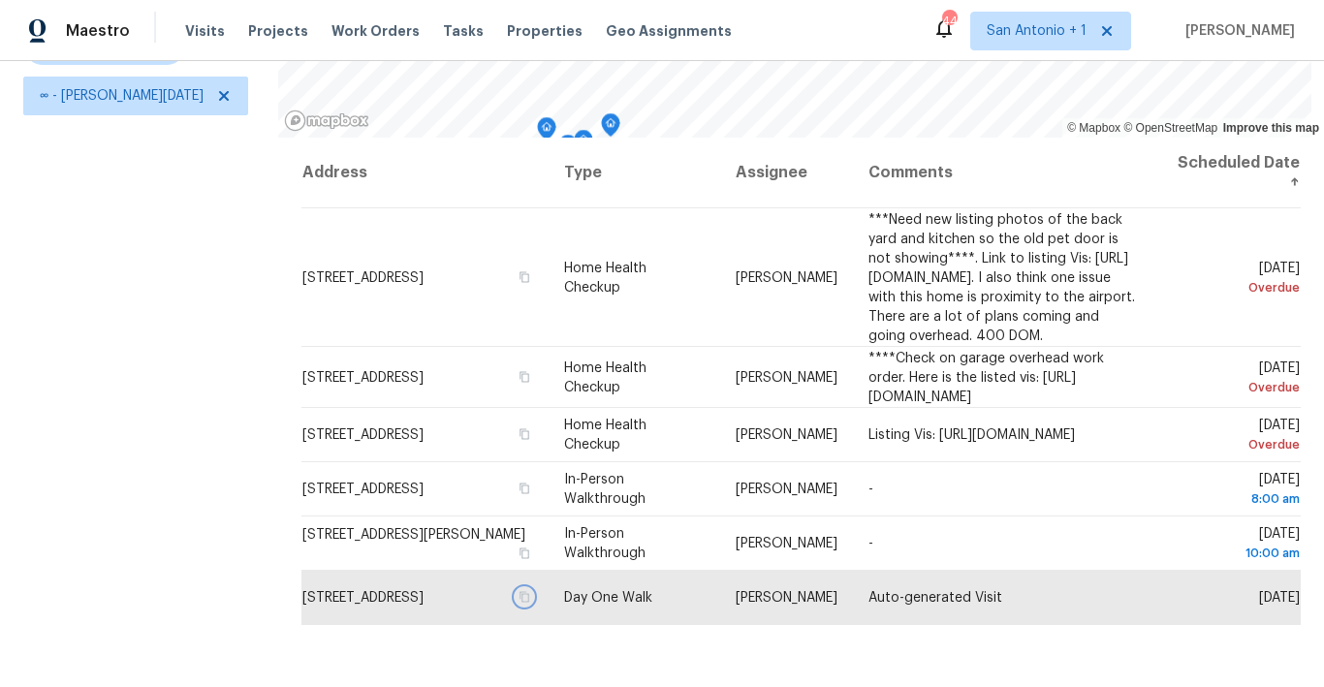
scroll to position [18, 0]
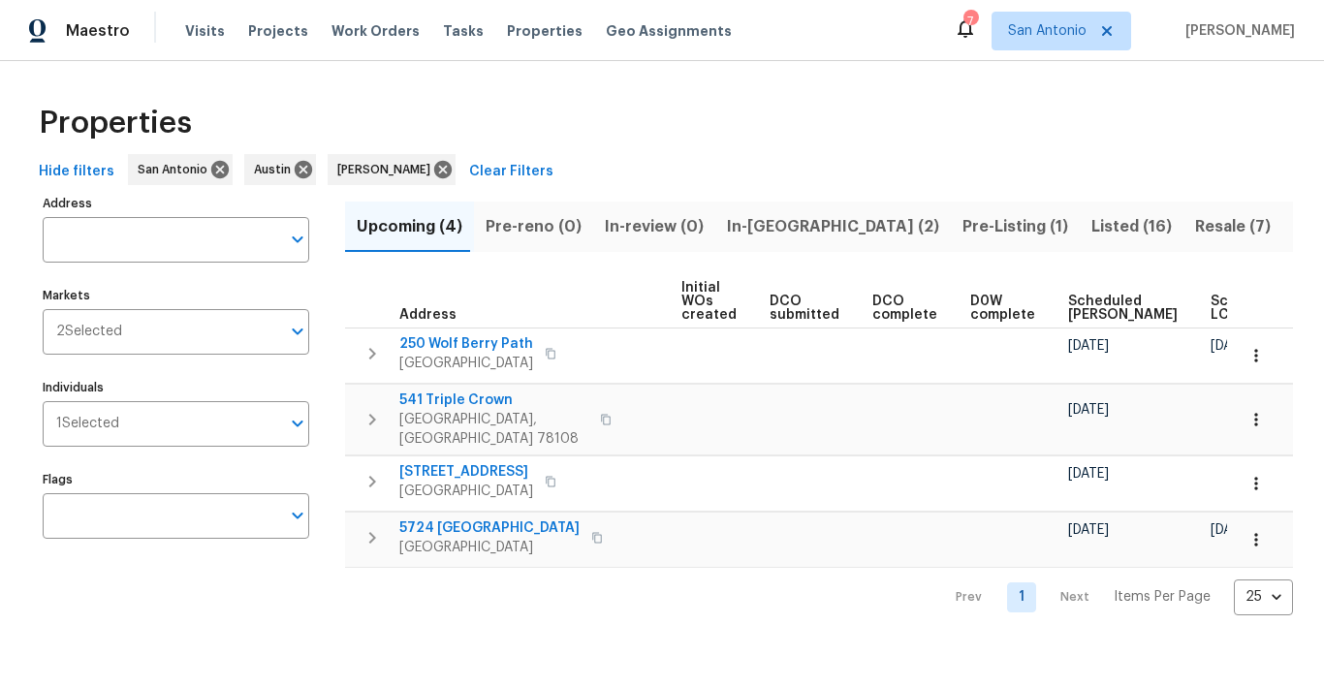
scroll to position [0, 285]
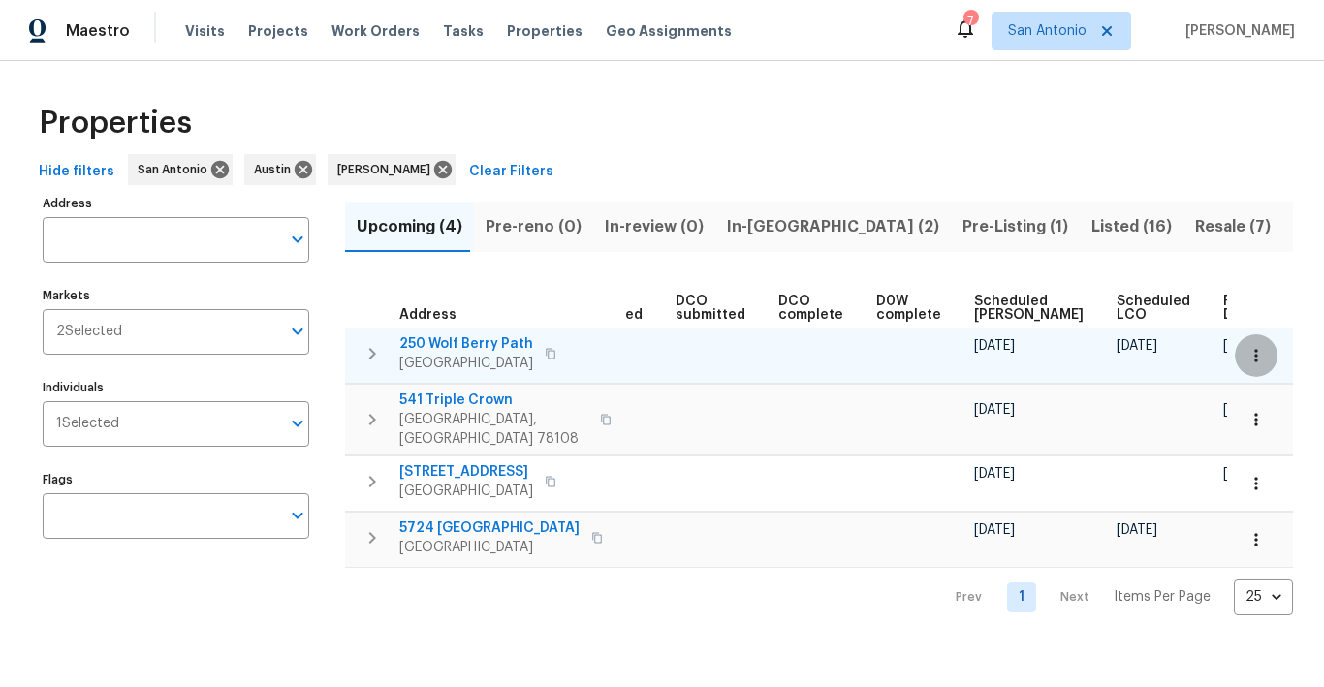
click at [1255, 349] on icon "button" at bounding box center [1255, 355] width 3 height 13
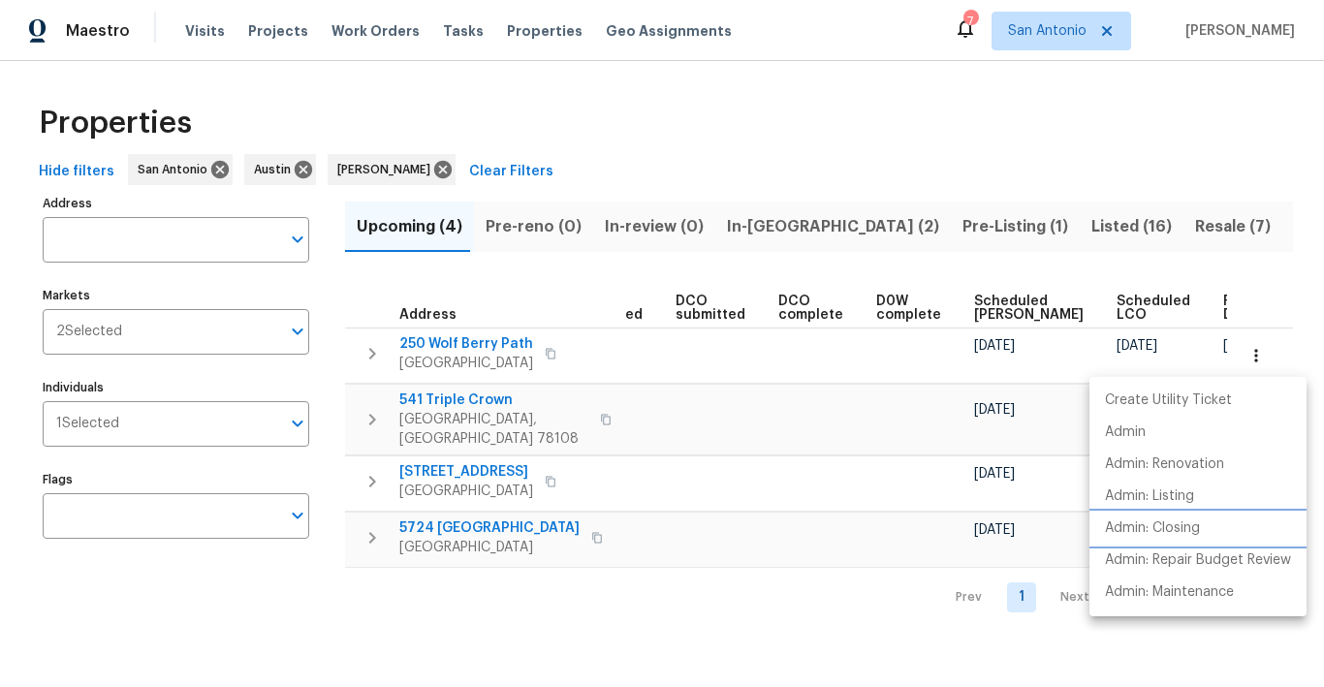
click at [1173, 523] on p "Admin: Closing" at bounding box center [1152, 528] width 95 height 20
